Goal: Communication & Community: Ask a question

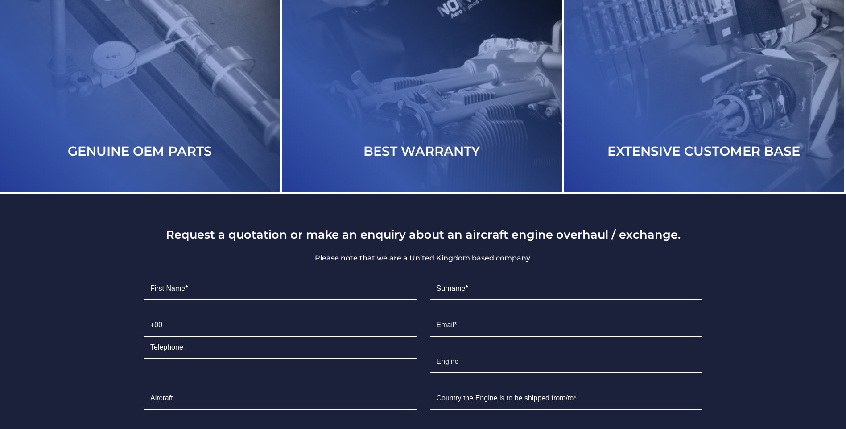
scroll to position [1962, 0]
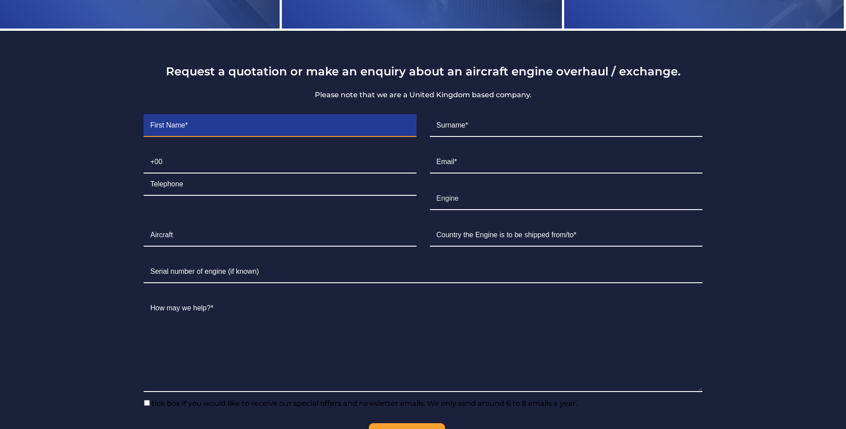
click at [247, 128] on input "Contact form" at bounding box center [280, 126] width 273 height 22
type input "[PERSON_NAME]"
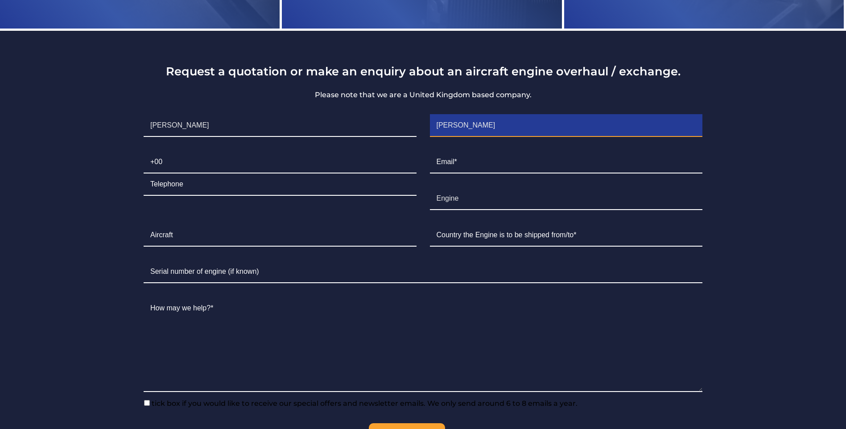
type input "07830"
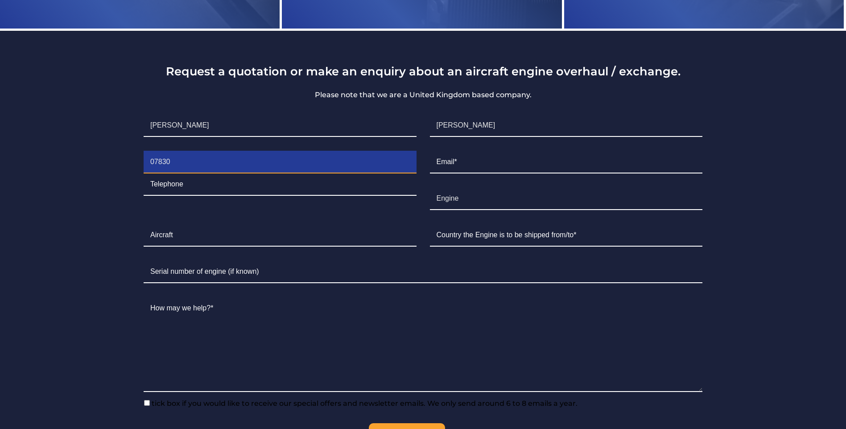
type input "542552"
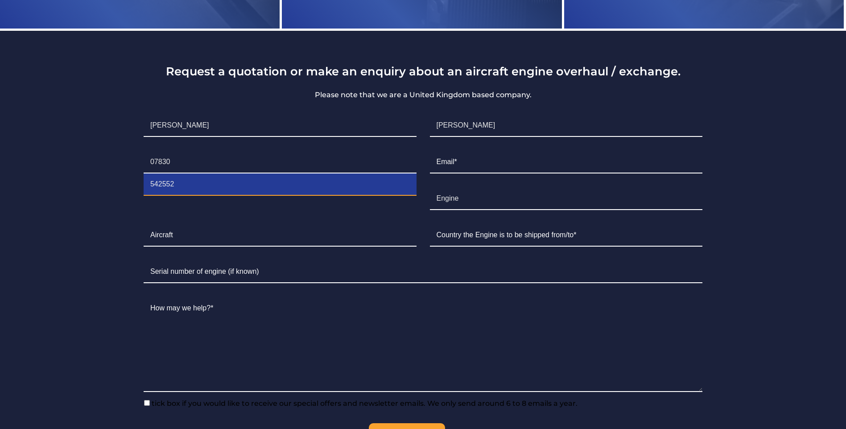
type input "[PERSON_NAME][EMAIL_ADDRESS][DOMAIN_NAME]"
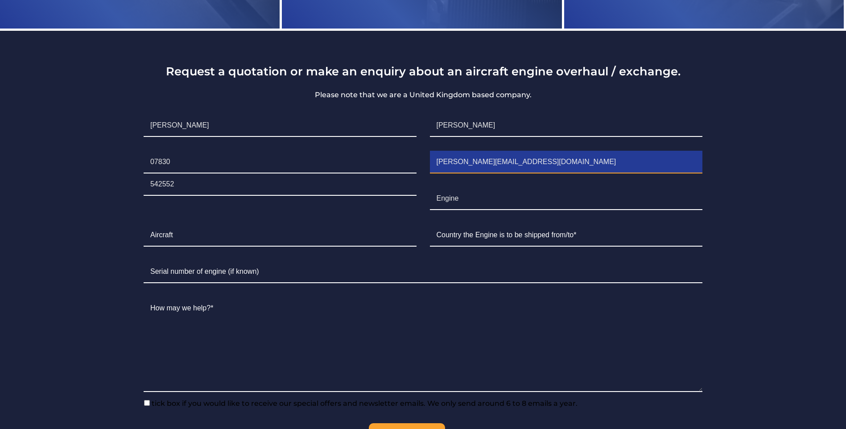
type input "[GEOGRAPHIC_DATA]"
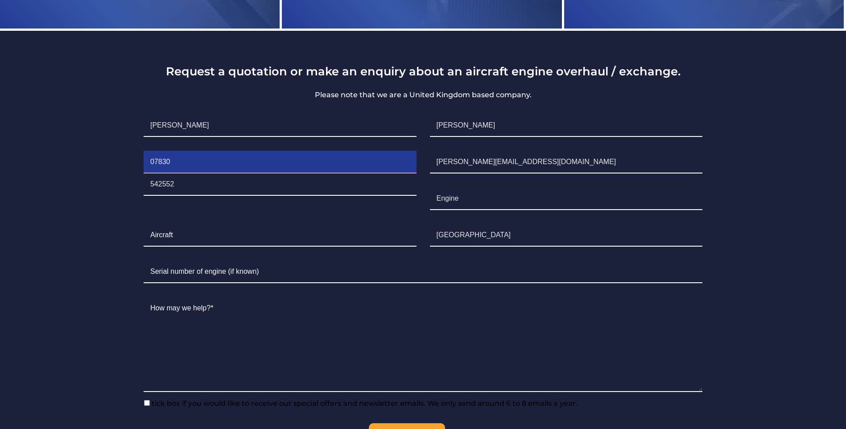
click at [202, 171] on input "07830" at bounding box center [280, 162] width 273 height 22
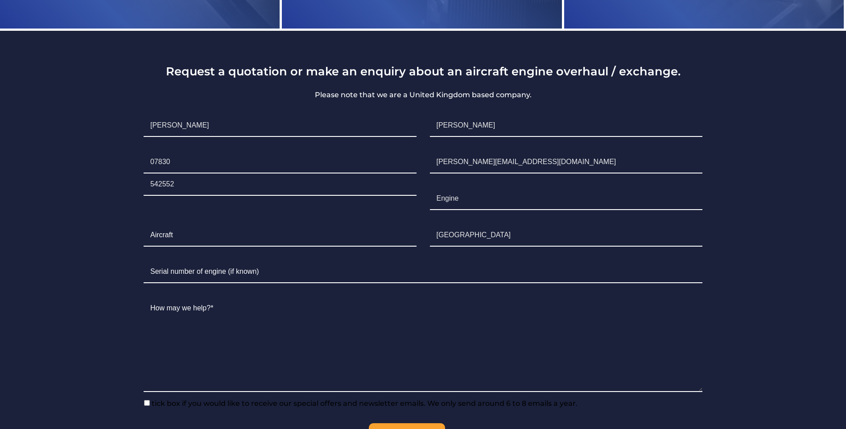
click at [129, 216] on div "Request a quotation or make an enquiry about an aircraft engine overhaul / exch…" at bounding box center [423, 259] width 598 height 390
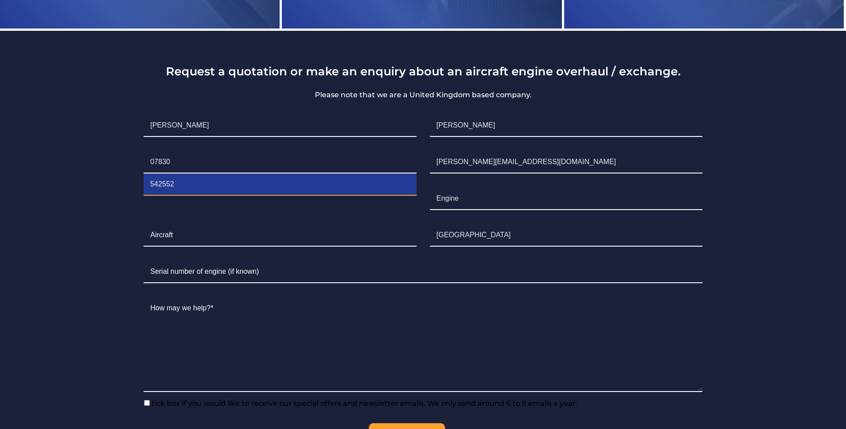
drag, startPoint x: 197, startPoint y: 191, endPoint x: 124, endPoint y: 194, distance: 73.6
click at [124, 194] on section "Request a quotation or make an enquiry about an aircraft engine overhaul / exch…" at bounding box center [423, 253] width 846 height 445
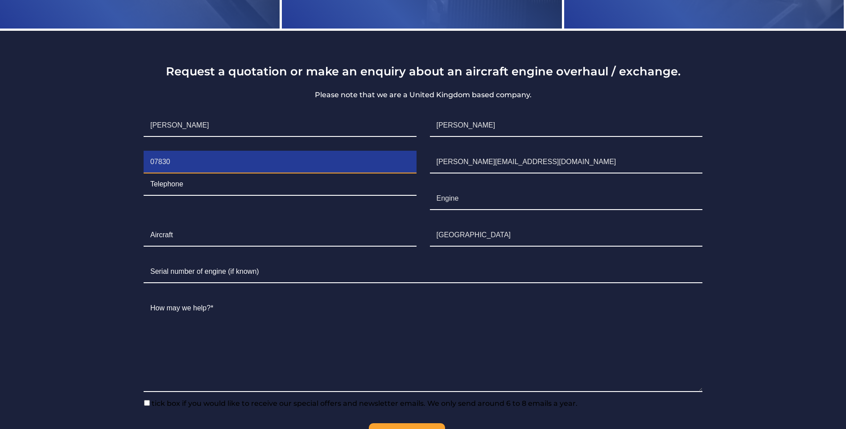
drag, startPoint x: 195, startPoint y: 161, endPoint x: 123, endPoint y: 162, distance: 71.8
click at [123, 162] on section "Request a quotation or make an enquiry about an aircraft engine overhaul / exch…" at bounding box center [423, 253] width 846 height 445
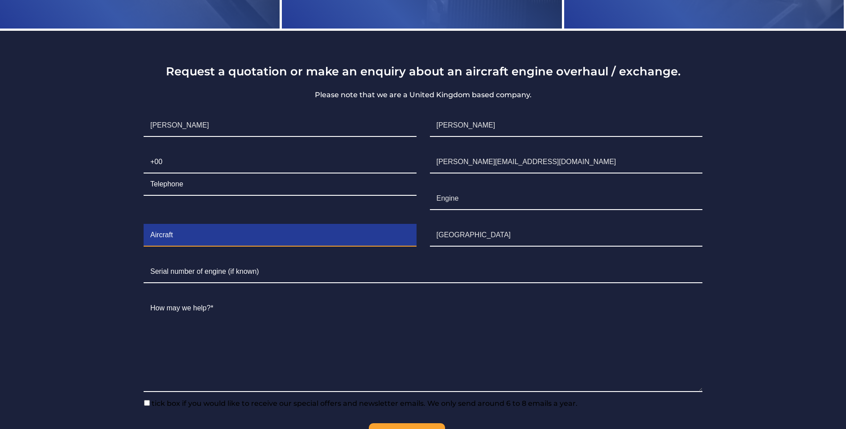
click at [209, 243] on input "Contact form" at bounding box center [280, 235] width 273 height 22
drag, startPoint x: 322, startPoint y: 244, endPoint x: 149, endPoint y: 241, distance: 172.2
click at [150, 241] on input "Bendix Magneto for Lycoming O320H2AD engine" at bounding box center [280, 235] width 273 height 22
type input "Bendix Magneto for Lycoming O320H2AD engine"
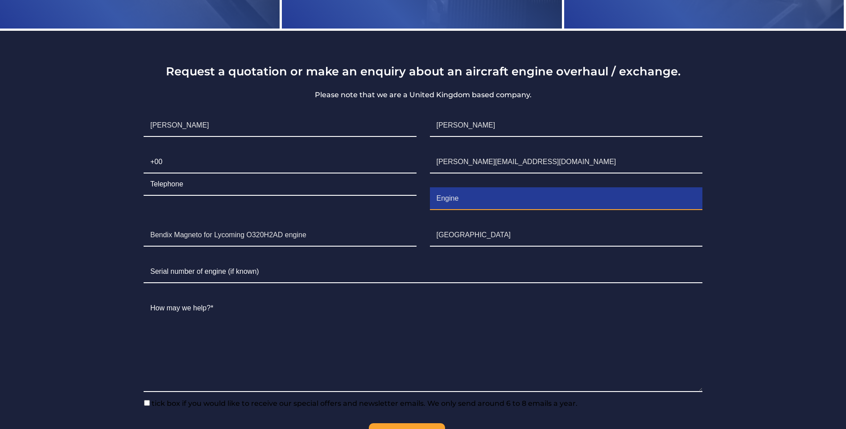
click at [448, 208] on input "Engine" at bounding box center [566, 199] width 273 height 22
paste input "Bendix Magneto for Lycoming O320H2AD engine"
type input "EngBendix Magneto for Lycoming O320H2AD engineine"
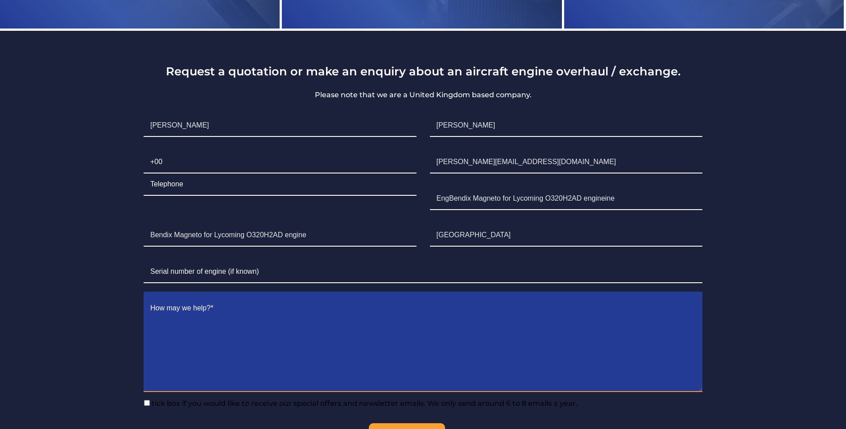
click at [213, 319] on textarea "Contact form" at bounding box center [423, 344] width 559 height 95
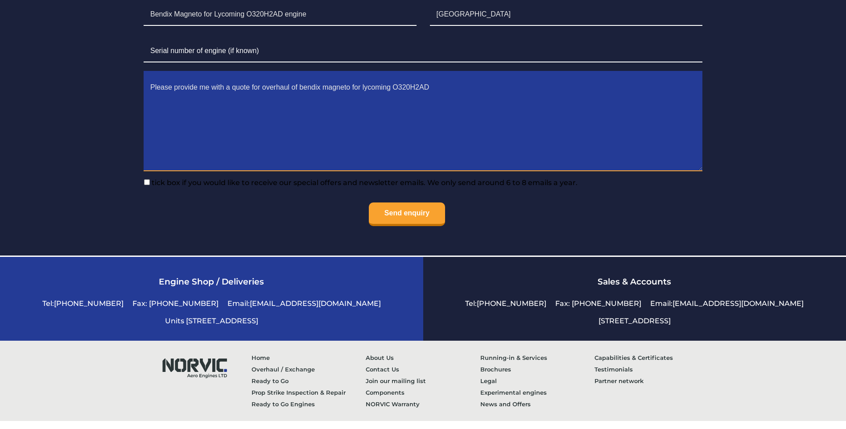
scroll to position [2185, 0]
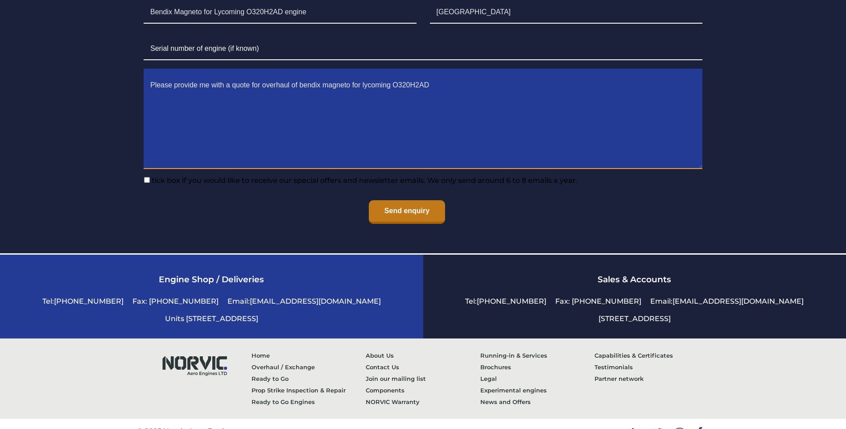
type textarea "Please provide me with a quote for overhaul of bendix magneto for lycoming O320…"
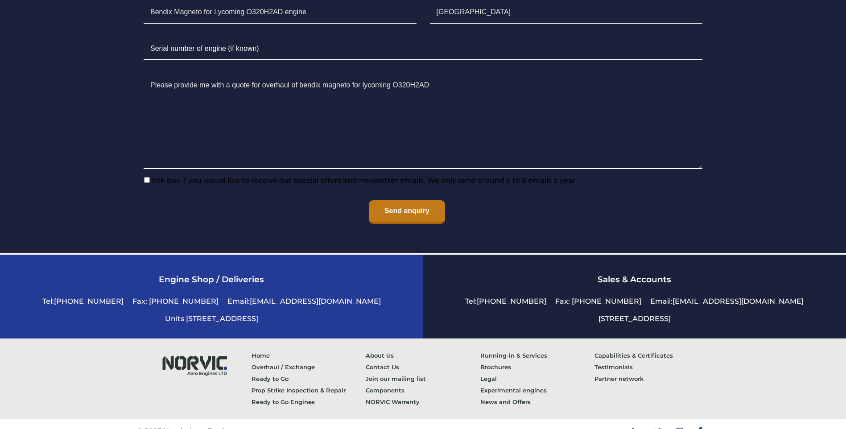
click at [419, 224] on input "Send enquiry" at bounding box center [407, 212] width 76 height 24
